Goal: Task Accomplishment & Management: Complete application form

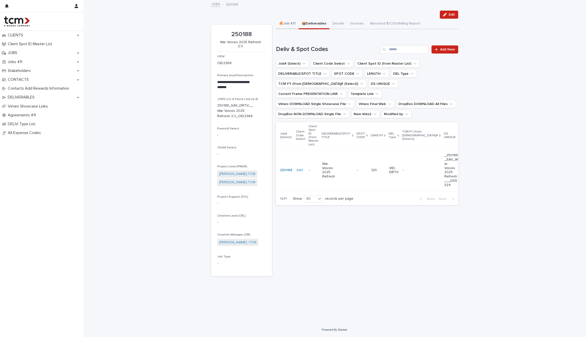
click at [291, 22] on button "🔥Job 411" at bounding box center [287, 24] width 23 height 11
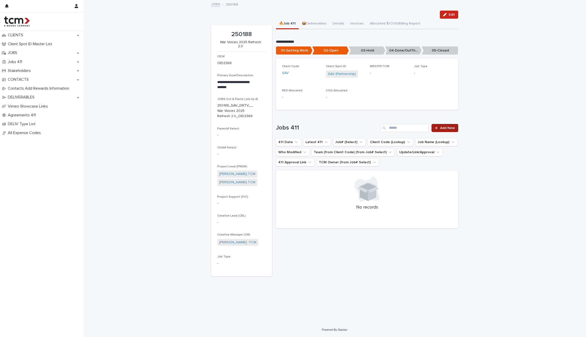
click at [443, 127] on span "Add New" at bounding box center [447, 128] width 15 height 4
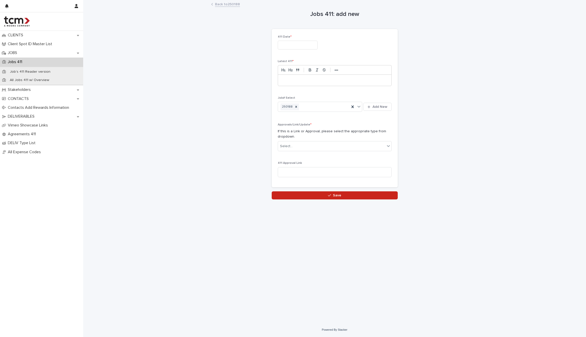
click at [314, 76] on div at bounding box center [335, 80] width 114 height 11
drag, startPoint x: 357, startPoint y: 79, endPoint x: 407, endPoint y: 81, distance: 49.2
click at [407, 81] on div "**********" at bounding box center [334, 100] width 247 height 199
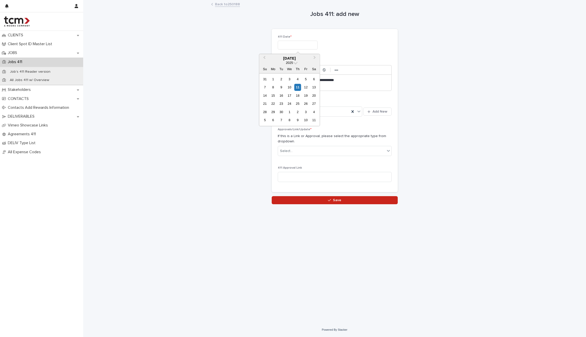
click at [305, 45] on input "text" at bounding box center [298, 45] width 40 height 9
click at [299, 86] on div "11" at bounding box center [297, 87] width 7 height 7
type input "**********"
click at [326, 151] on div "Select..." at bounding box center [331, 151] width 107 height 8
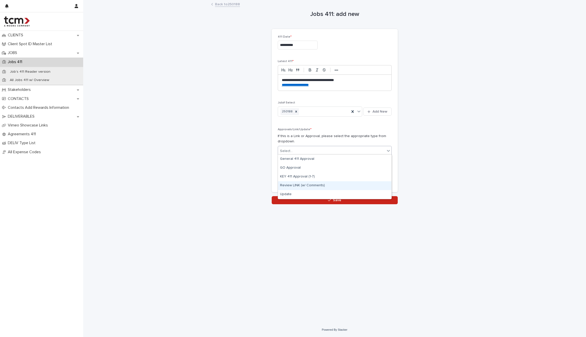
click at [313, 186] on div "Review LINK (w/ Comments)" at bounding box center [335, 185] width 114 height 9
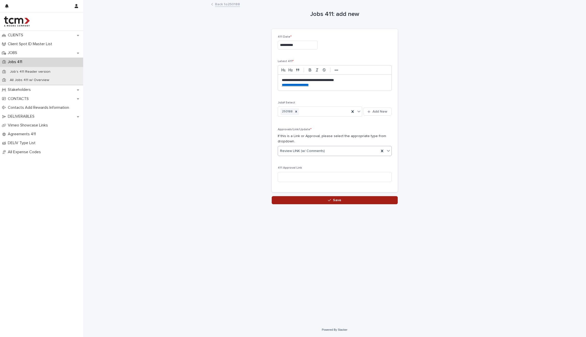
click at [326, 201] on button "Save" at bounding box center [335, 200] width 126 height 8
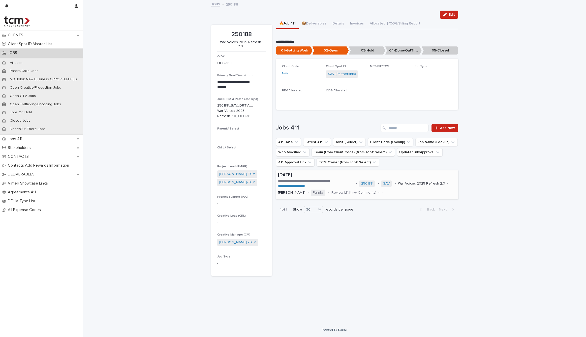
click at [379, 174] on p "[DATE]" at bounding box center [367, 175] width 178 height 6
